Goal: Task Accomplishment & Management: Complete application form

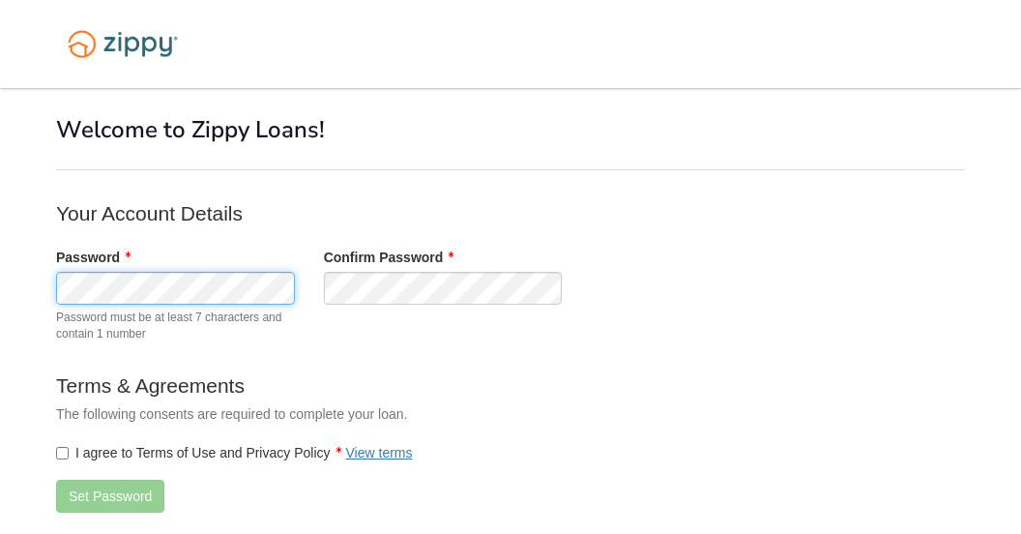
click at [0, 299] on html "× × Welcome to Zippy Loans! Your Account Details Password" at bounding box center [510, 322] width 1021 height 644
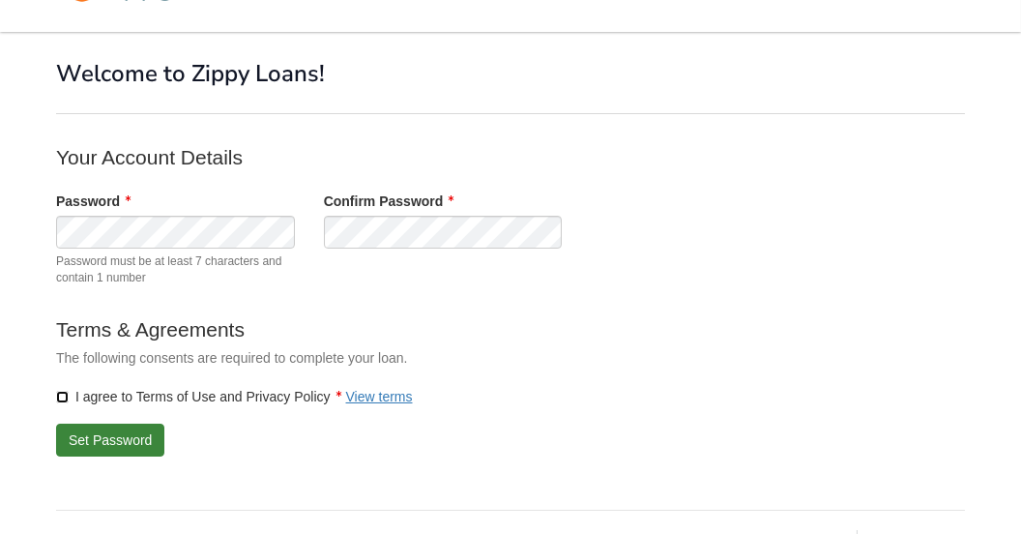
scroll to position [97, 0]
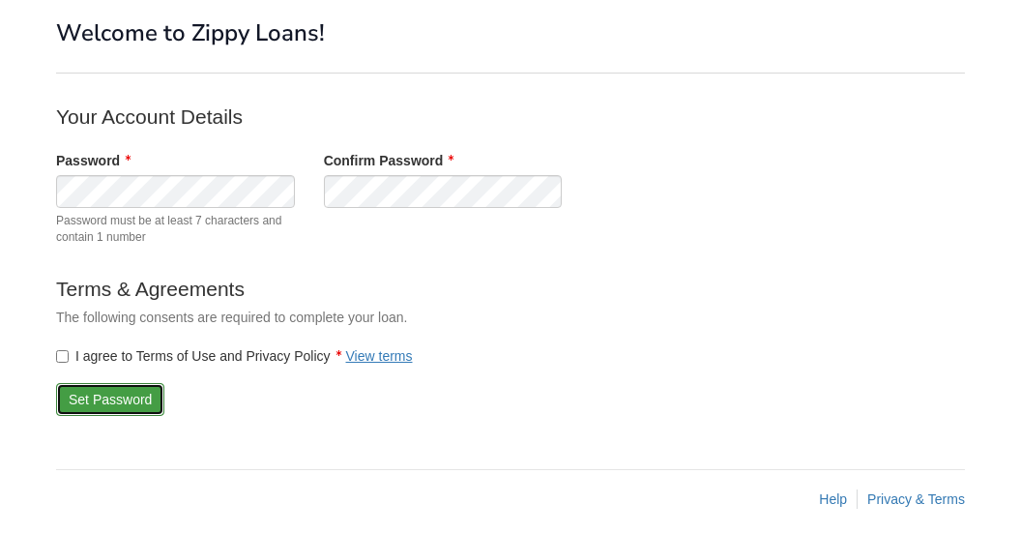
click at [122, 411] on button "Set Password" at bounding box center [110, 399] width 108 height 33
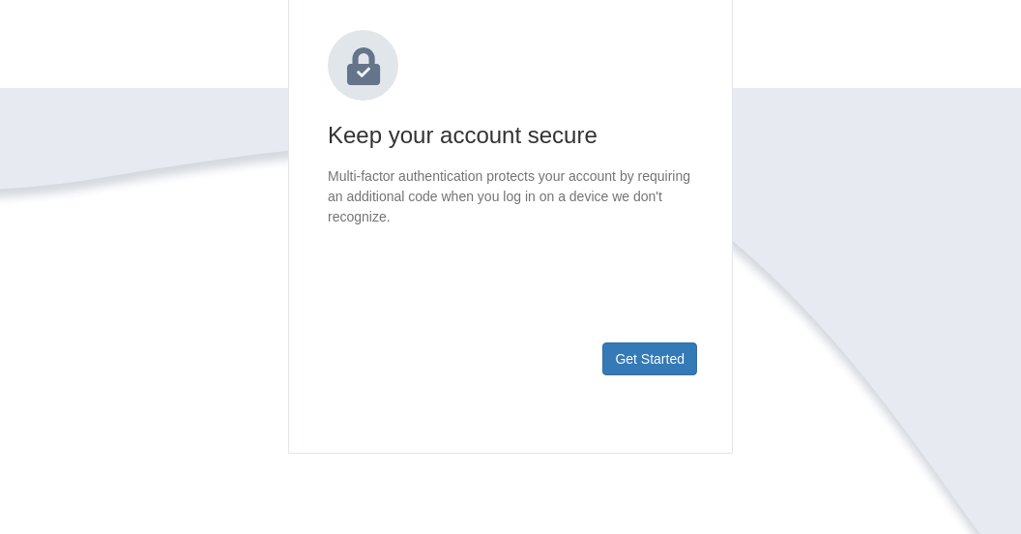
scroll to position [290, 0]
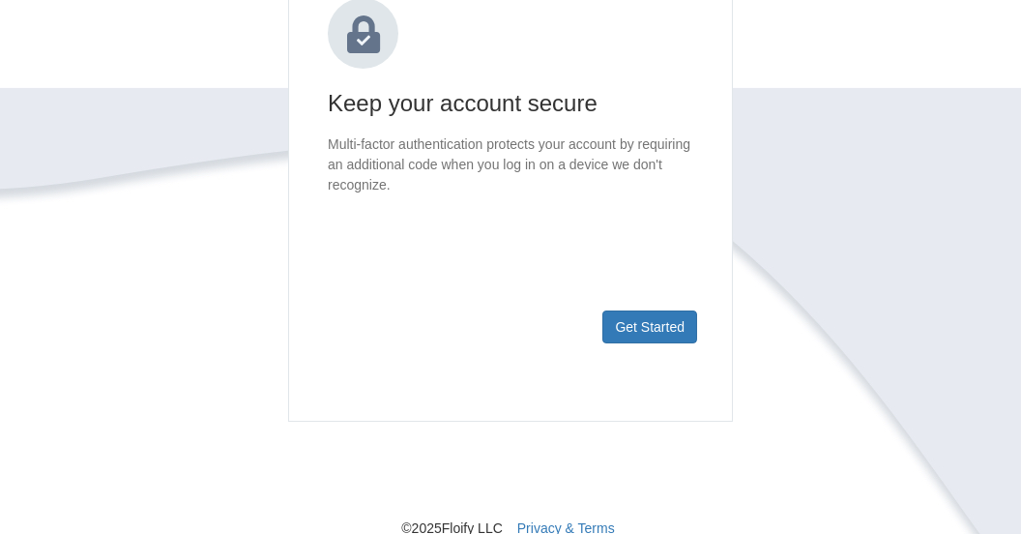
click at [685, 351] on footer "Get Started" at bounding box center [510, 358] width 443 height 126
click at [673, 333] on button "Get Started" at bounding box center [649, 326] width 95 height 33
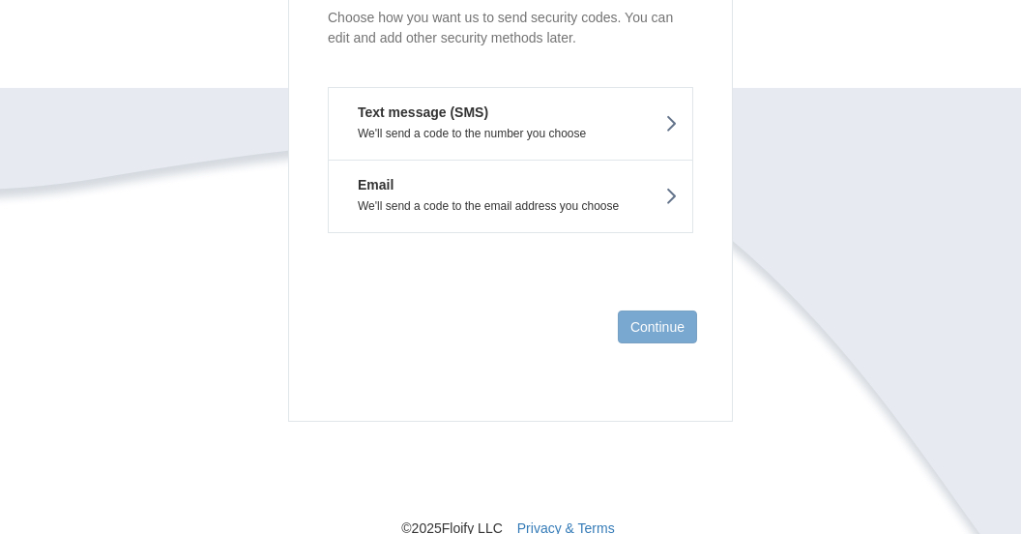
click at [493, 117] on button "Text message (SMS) We'll send a code to the number you choose" at bounding box center [510, 123] width 365 height 73
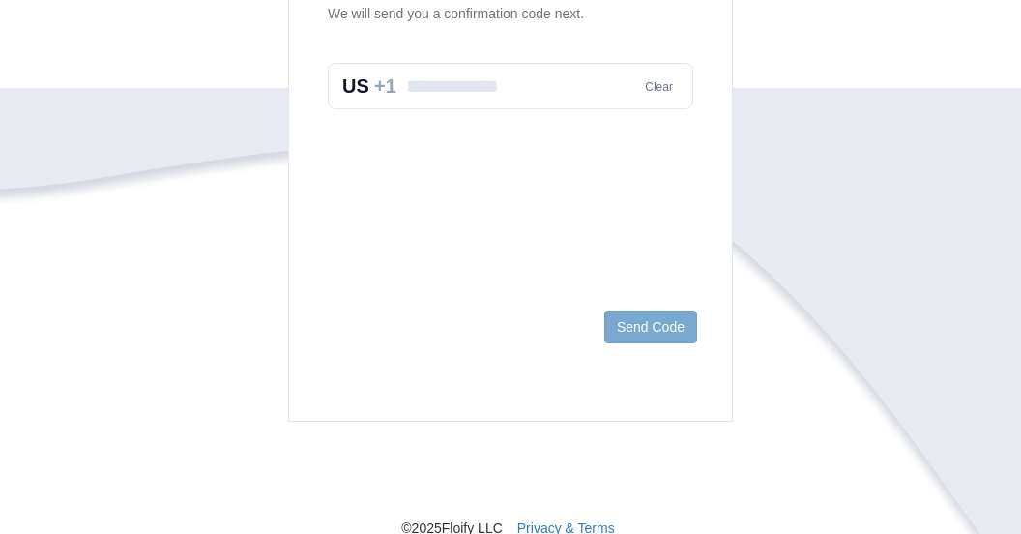
click at [497, 93] on input "text" at bounding box center [510, 86] width 365 height 46
type input "**********"
click at [623, 339] on button "Send Code" at bounding box center [650, 326] width 93 height 33
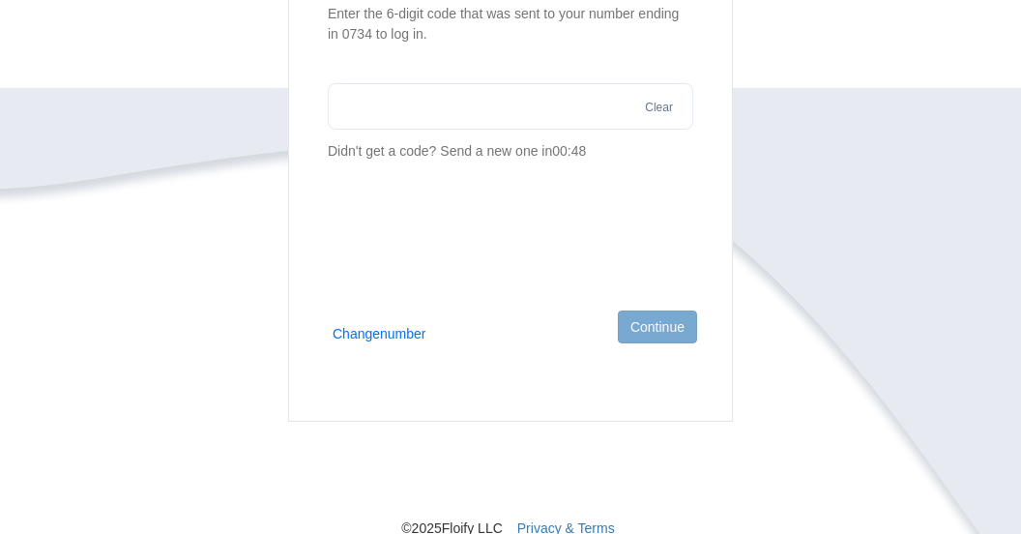
click at [350, 101] on input "text" at bounding box center [510, 106] width 365 height 46
type input "******"
click at [632, 321] on button "Continue" at bounding box center [657, 326] width 79 height 33
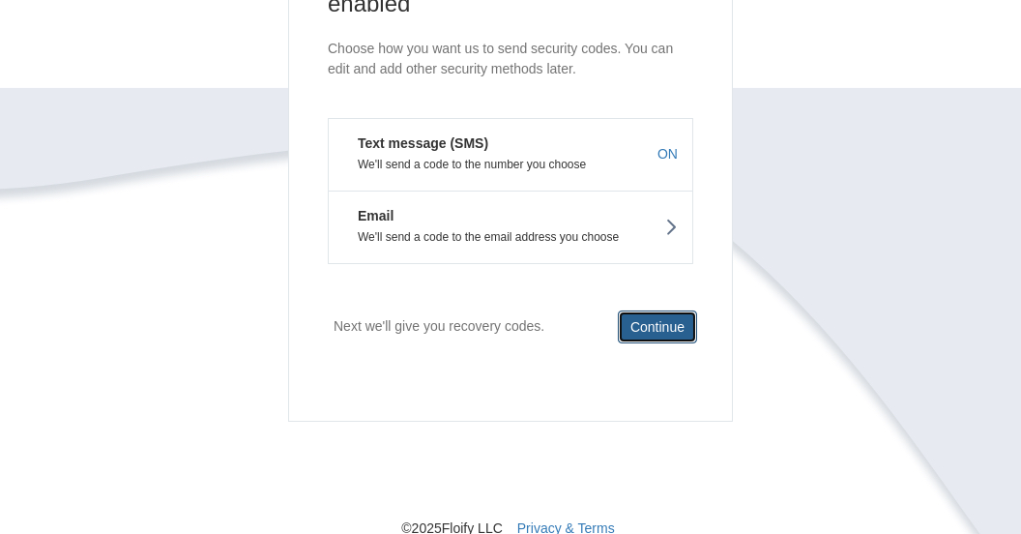
click at [655, 320] on button "Continue" at bounding box center [657, 326] width 79 height 33
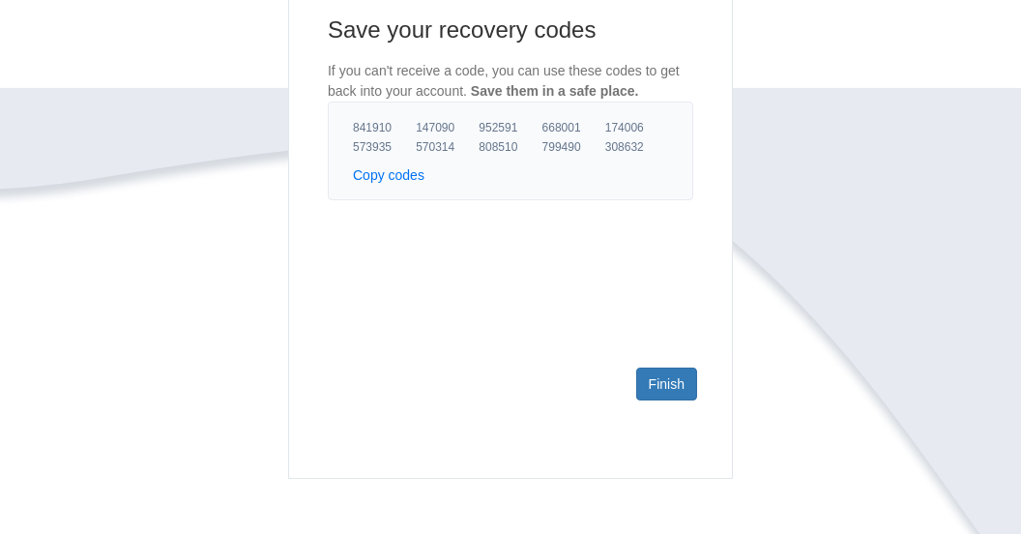
scroll to position [193, 0]
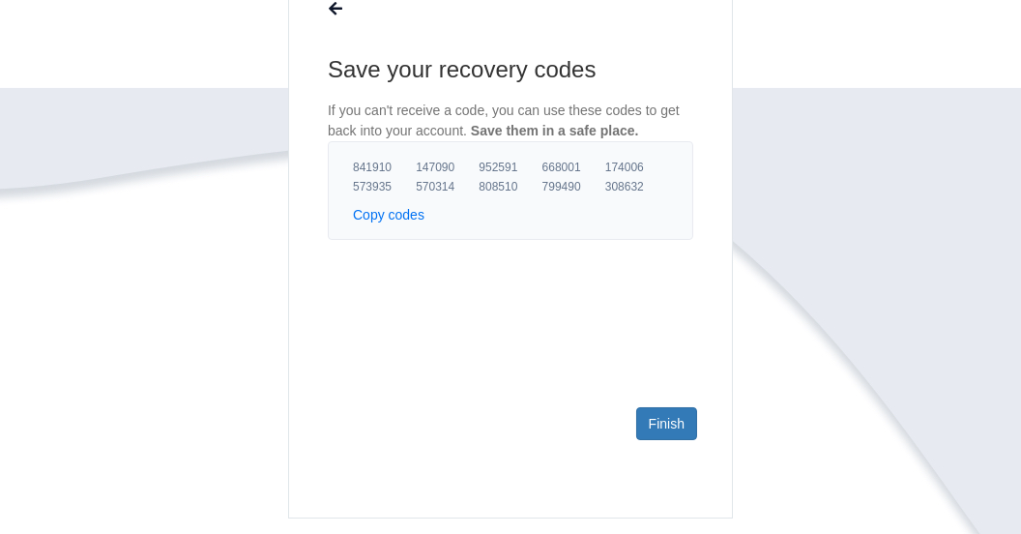
click at [658, 404] on footer "Finish" at bounding box center [510, 455] width 443 height 126
click at [657, 414] on link "Finish" at bounding box center [666, 423] width 61 height 33
